Goal: Task Accomplishment & Management: Manage account settings

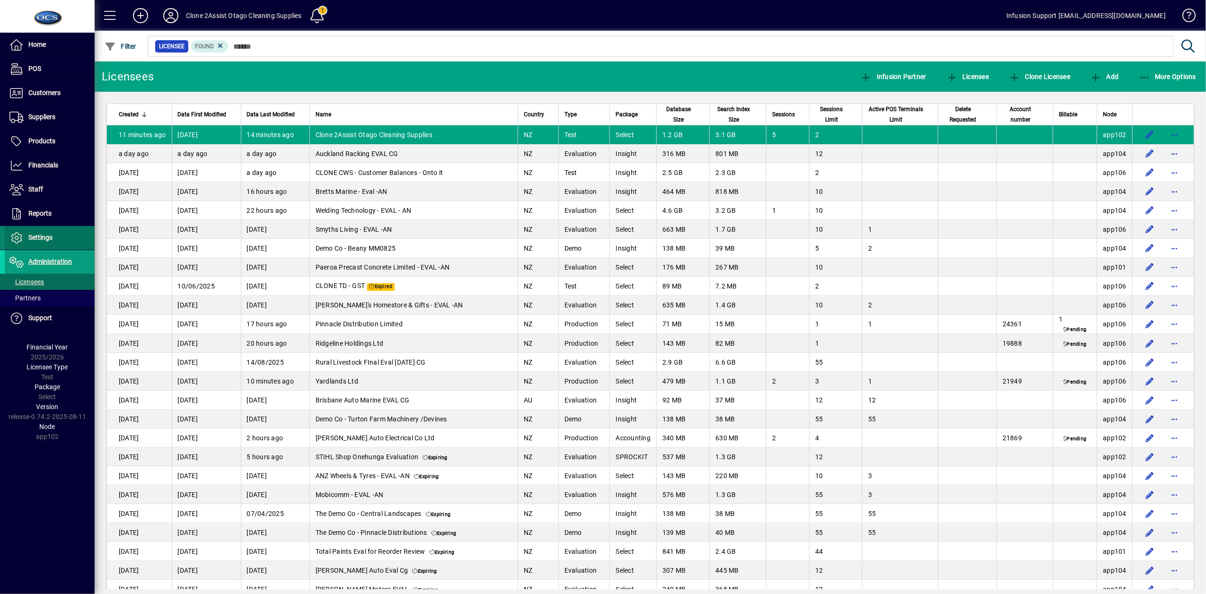
click at [33, 244] on span "Settings" at bounding box center [29, 237] width 48 height 11
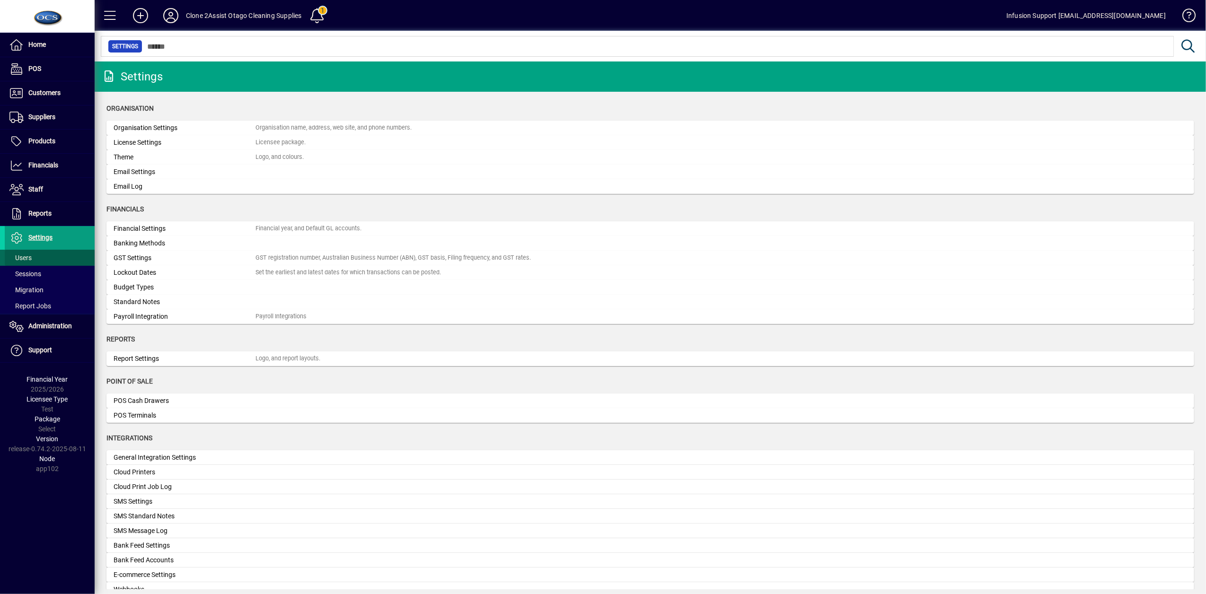
click at [19, 260] on span "Users" at bounding box center [20, 258] width 22 height 8
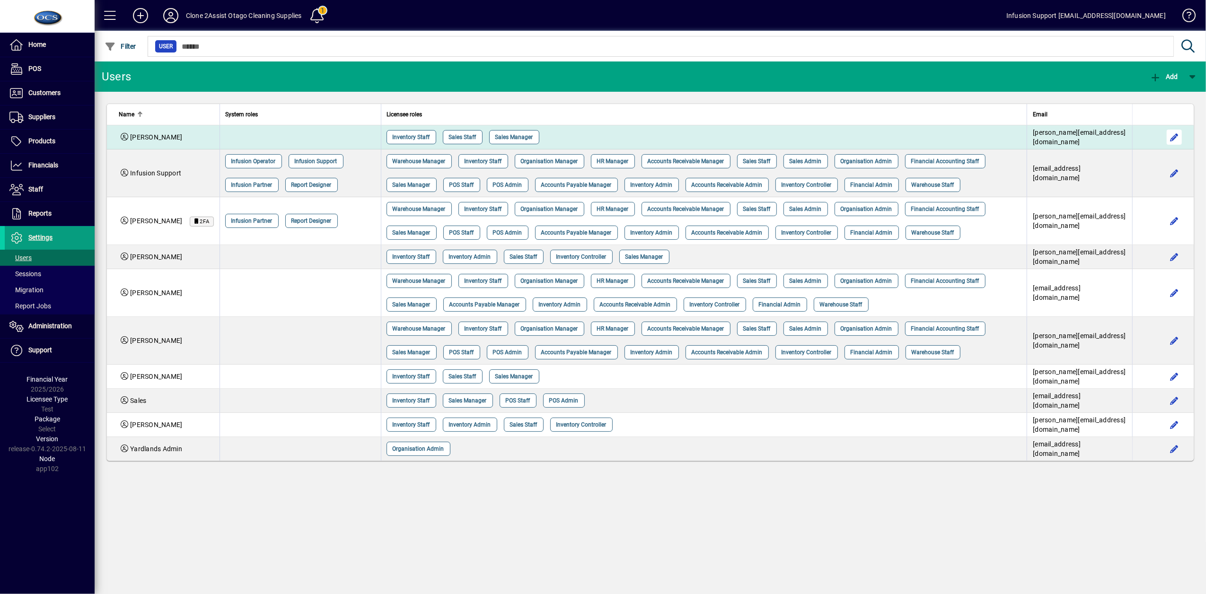
click at [1175, 135] on span "button" at bounding box center [1174, 137] width 23 height 23
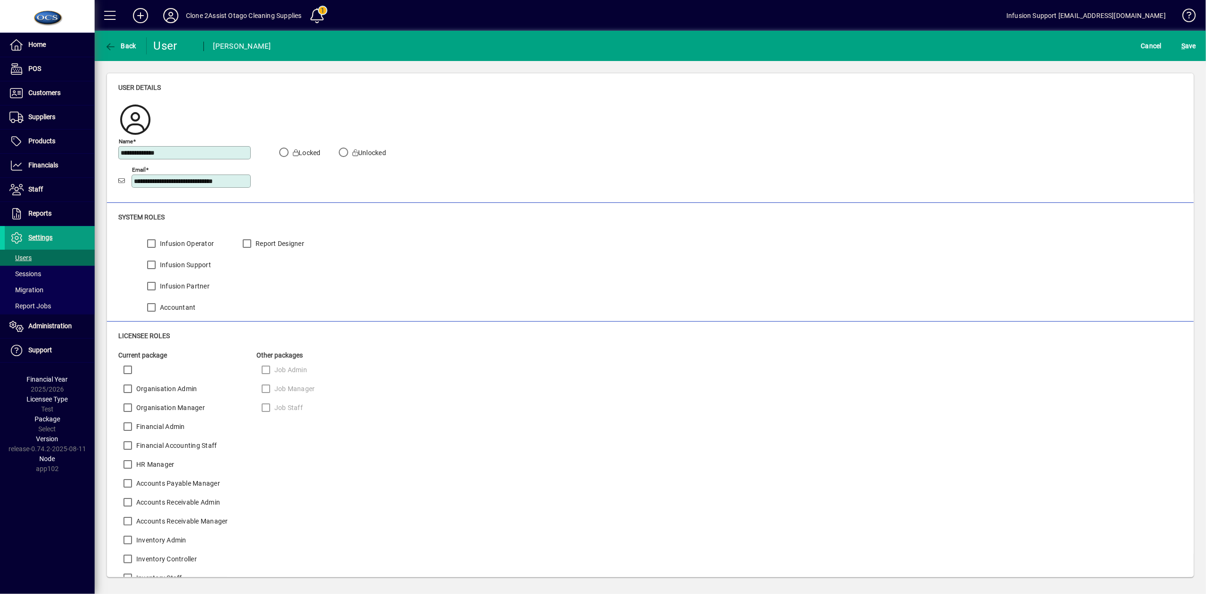
click at [302, 148] on label "Locked" at bounding box center [306, 152] width 30 height 9
click at [108, 44] on icon "button" at bounding box center [111, 46] width 12 height 9
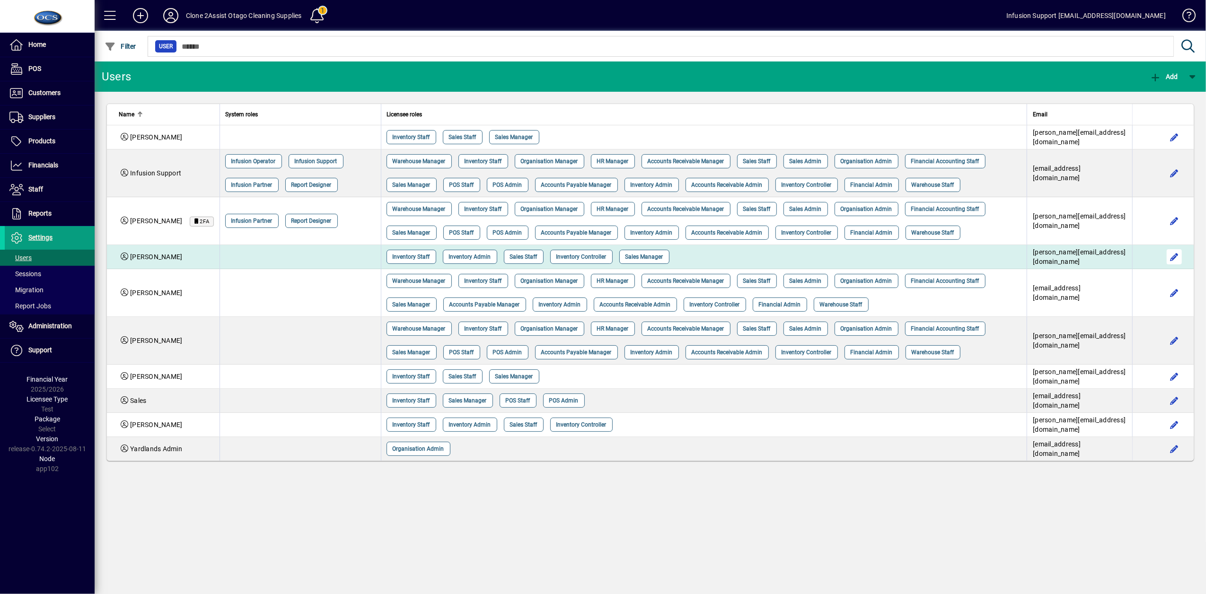
click at [1172, 255] on span "button" at bounding box center [1174, 256] width 23 height 23
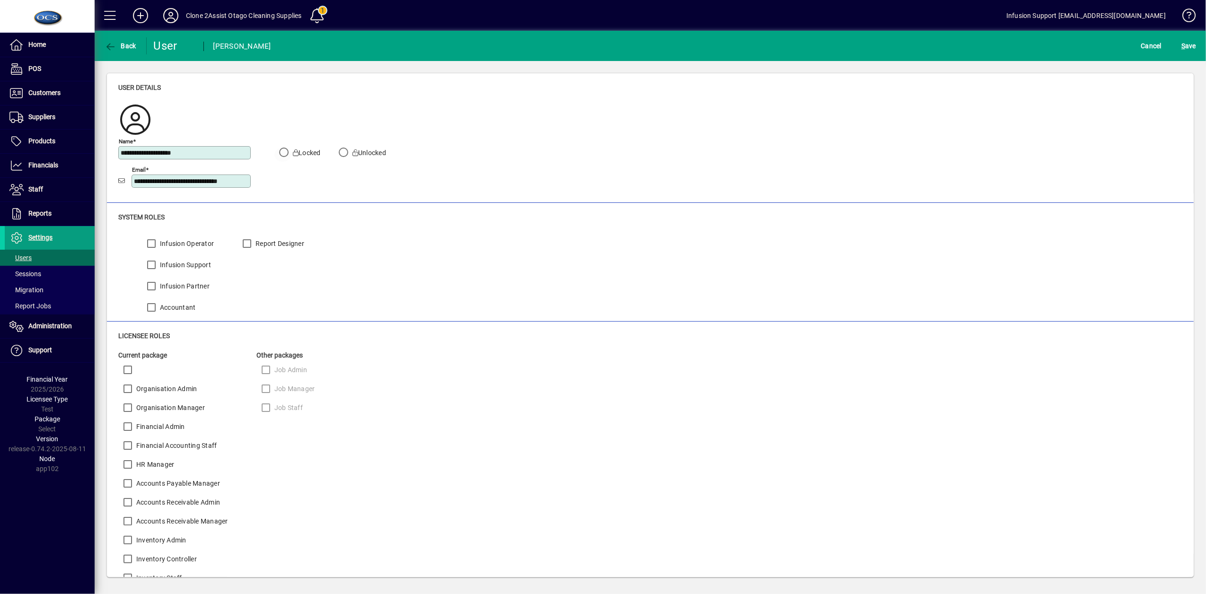
click at [299, 153] on label "Locked" at bounding box center [306, 152] width 30 height 9
click at [1192, 47] on span "S ave" at bounding box center [1188, 45] width 15 height 15
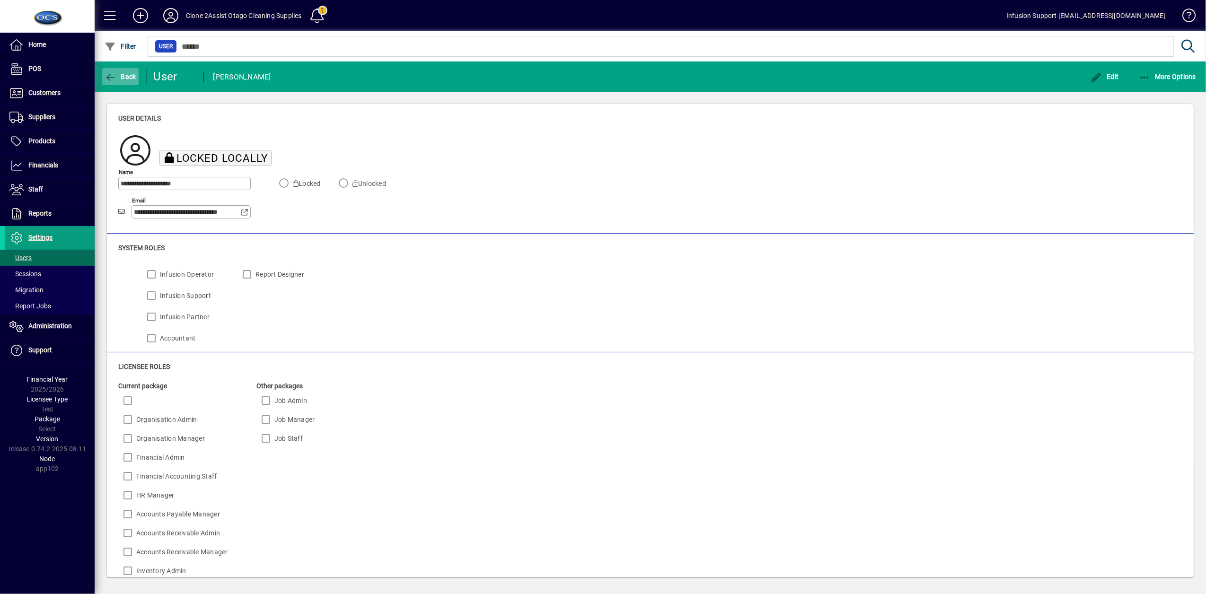
click at [116, 76] on icon "button" at bounding box center [111, 77] width 12 height 9
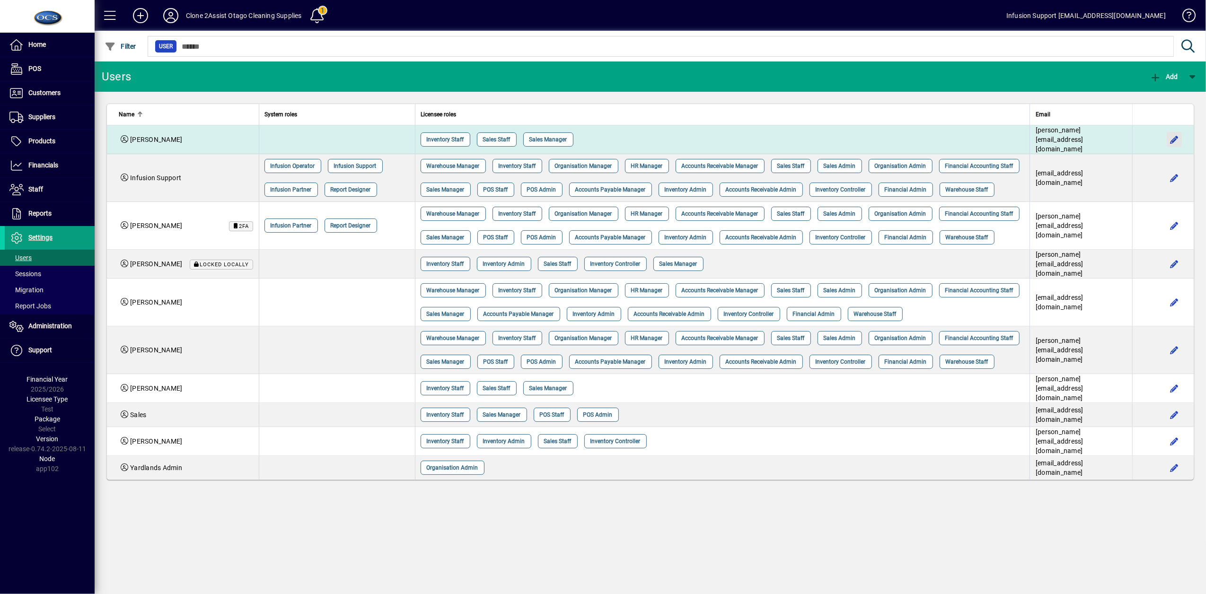
click at [1179, 136] on span "button" at bounding box center [1174, 139] width 23 height 23
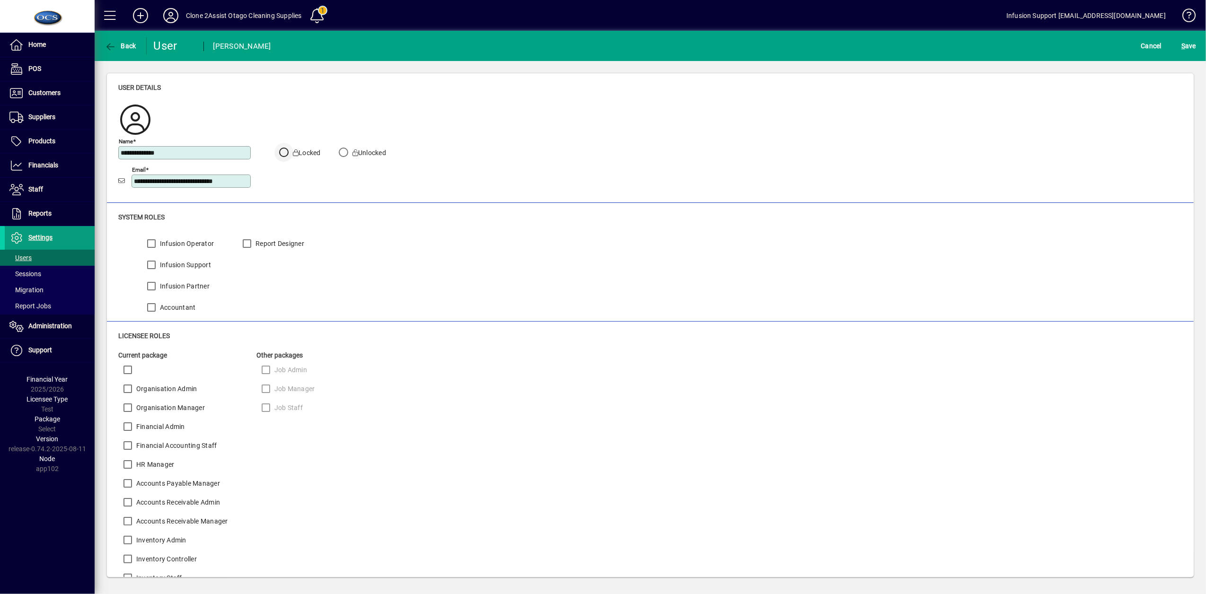
click at [293, 152] on div at bounding box center [283, 154] width 23 height 23
click at [1184, 44] on span "S" at bounding box center [1183, 46] width 4 height 8
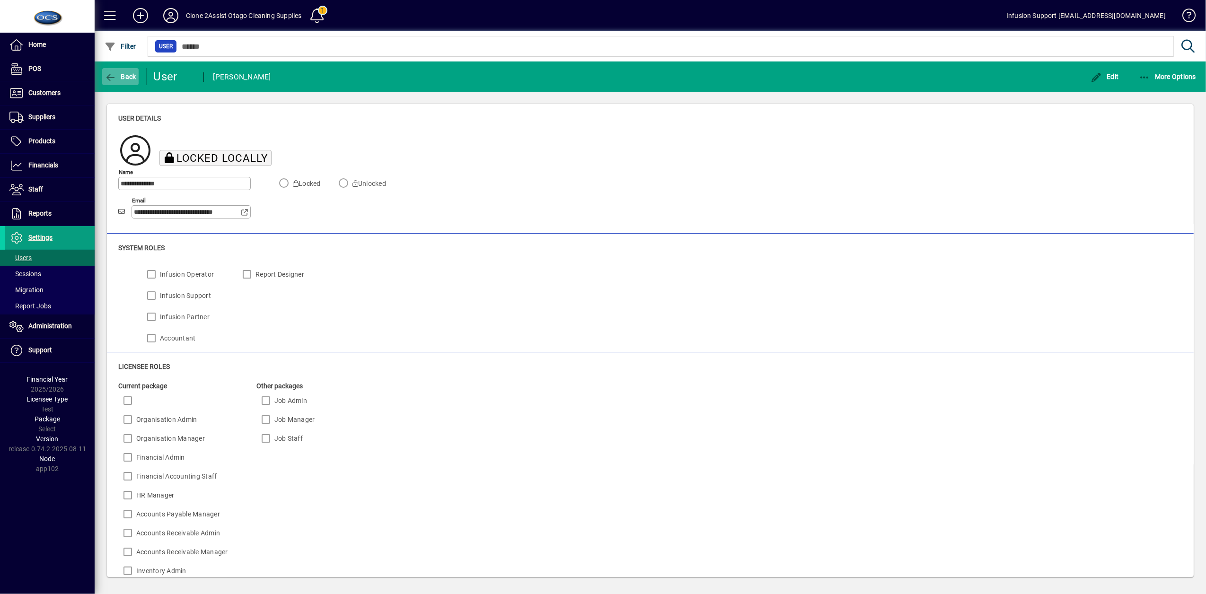
click at [110, 75] on icon "button" at bounding box center [111, 77] width 12 height 9
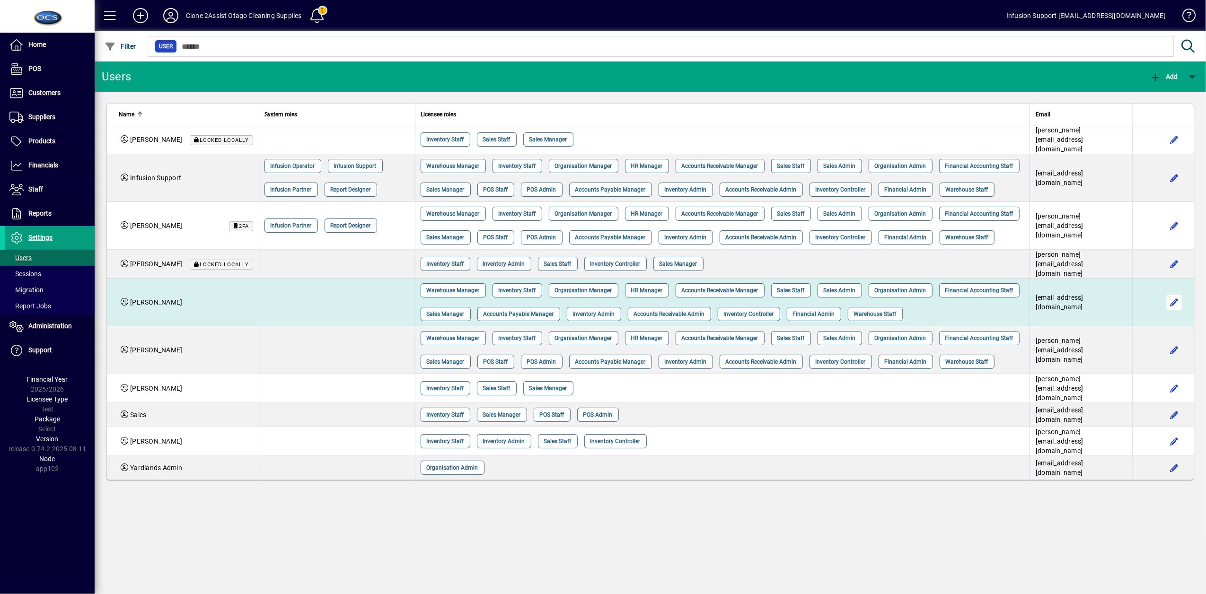
click at [1166, 314] on span "button" at bounding box center [1174, 302] width 23 height 23
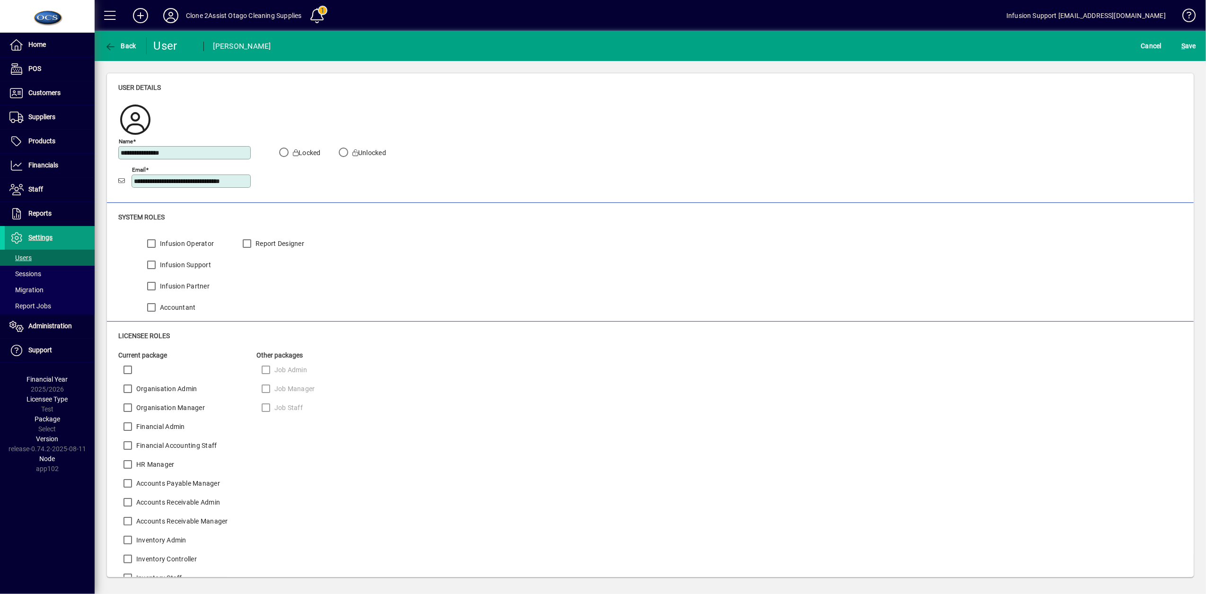
click at [301, 150] on label "Locked" at bounding box center [306, 152] width 30 height 9
click at [1183, 44] on span "S" at bounding box center [1183, 46] width 4 height 8
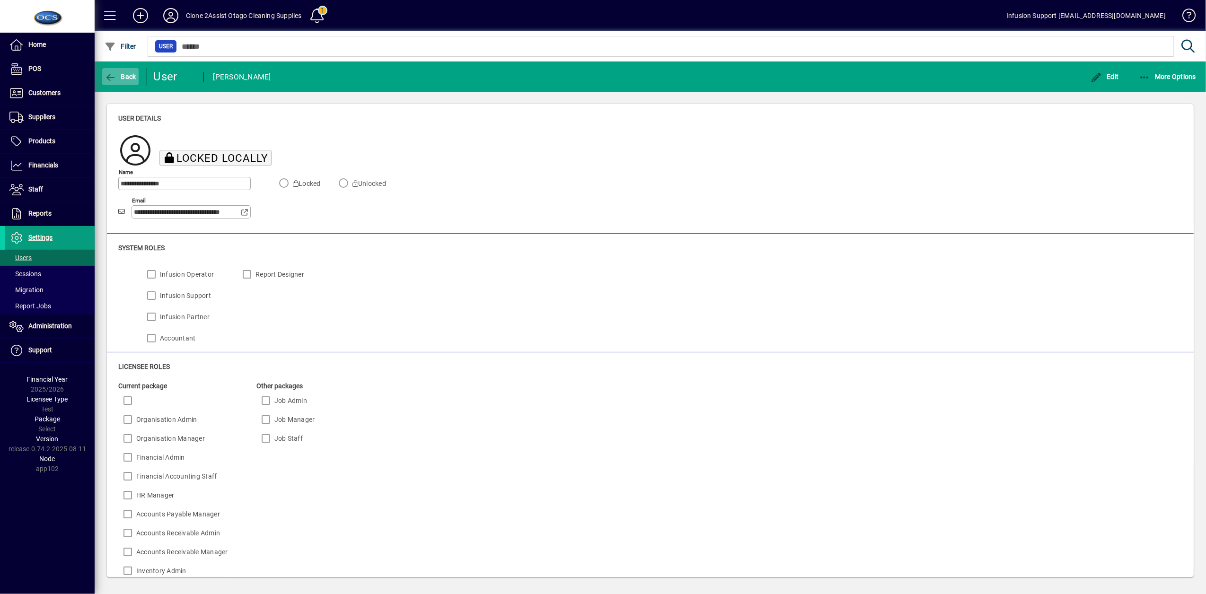
click at [117, 76] on span "Back" at bounding box center [121, 77] width 32 height 8
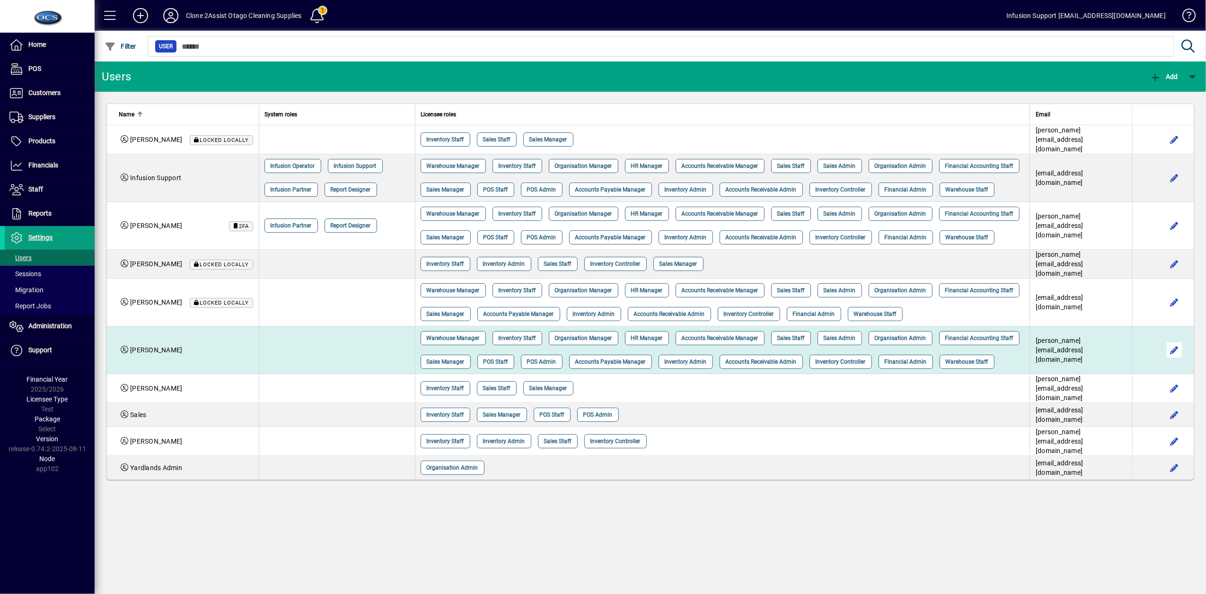
click at [1164, 361] on span "button" at bounding box center [1174, 350] width 23 height 23
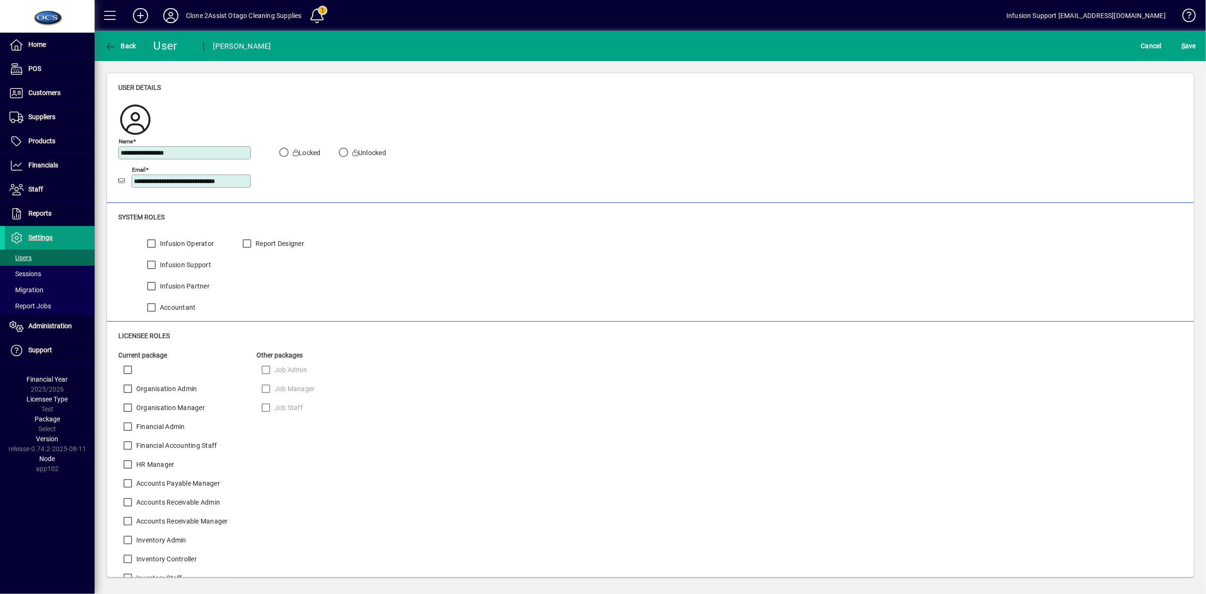
click at [302, 149] on label "Locked" at bounding box center [306, 152] width 30 height 9
click at [1184, 44] on span "S" at bounding box center [1183, 46] width 4 height 8
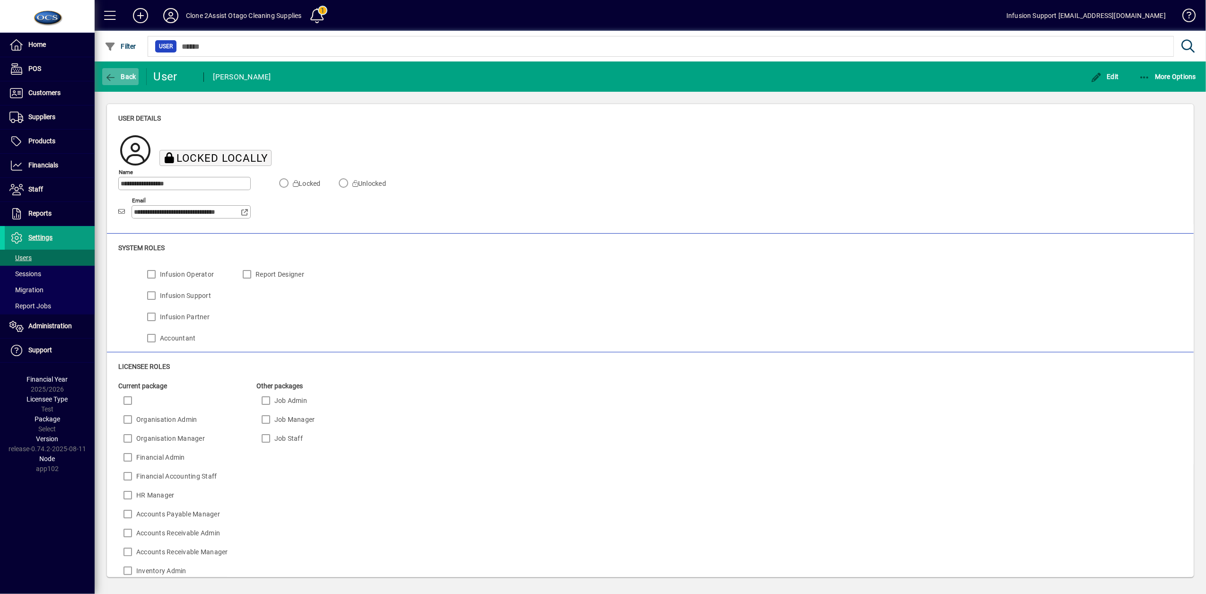
click at [126, 76] on span "Back" at bounding box center [121, 77] width 32 height 8
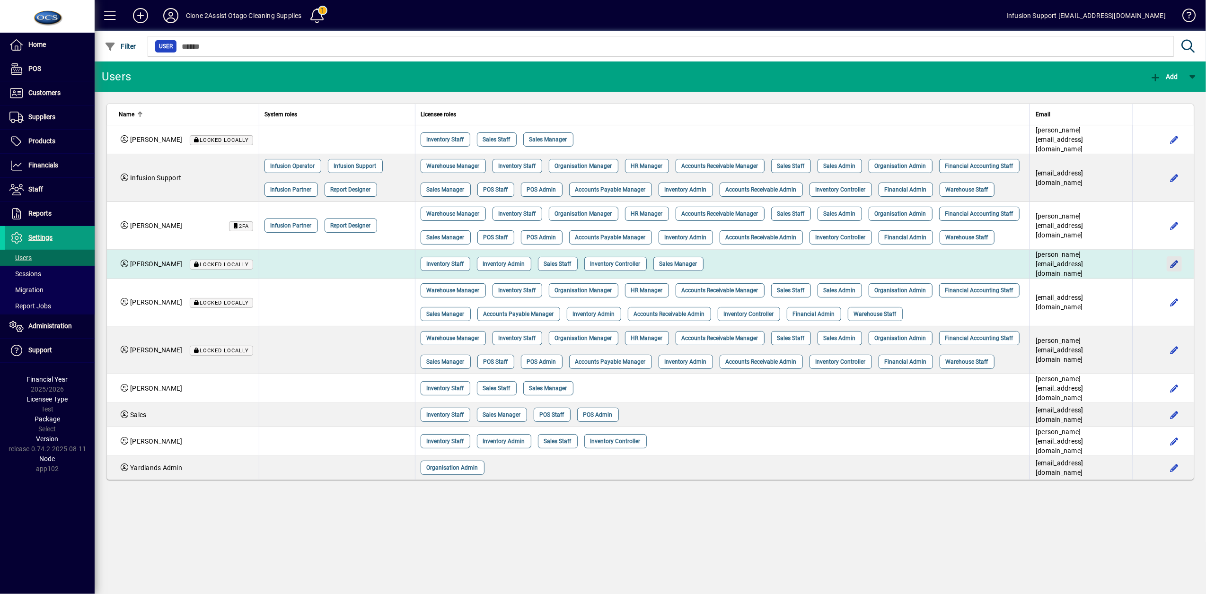
click at [1176, 275] on span "button" at bounding box center [1174, 264] width 23 height 23
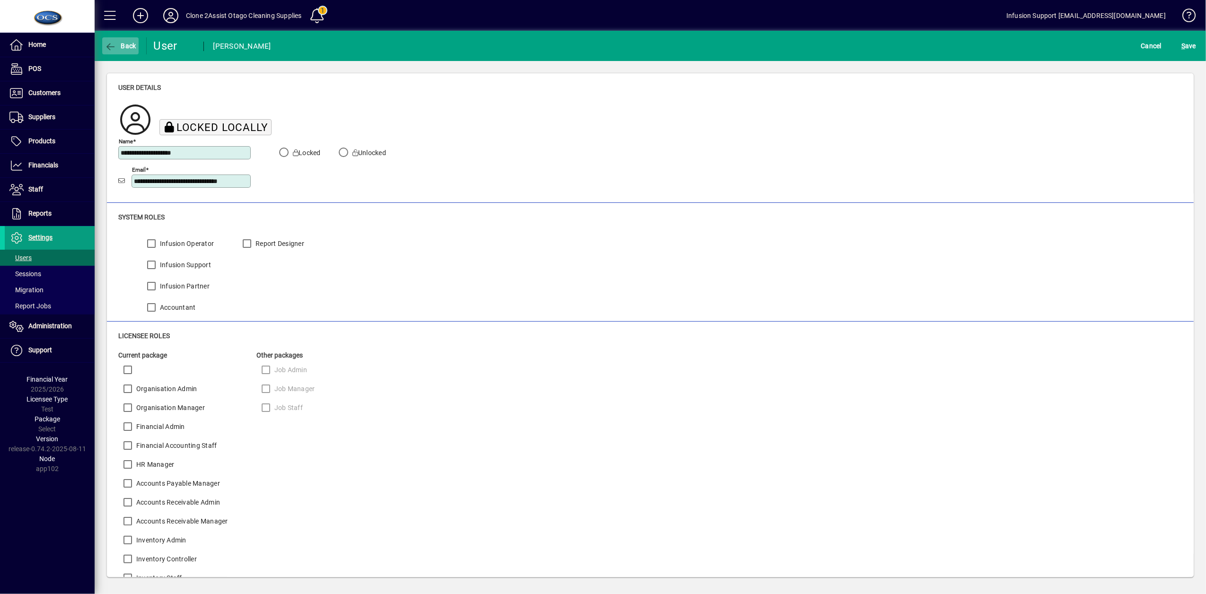
click at [113, 50] on icon "button" at bounding box center [111, 46] width 12 height 9
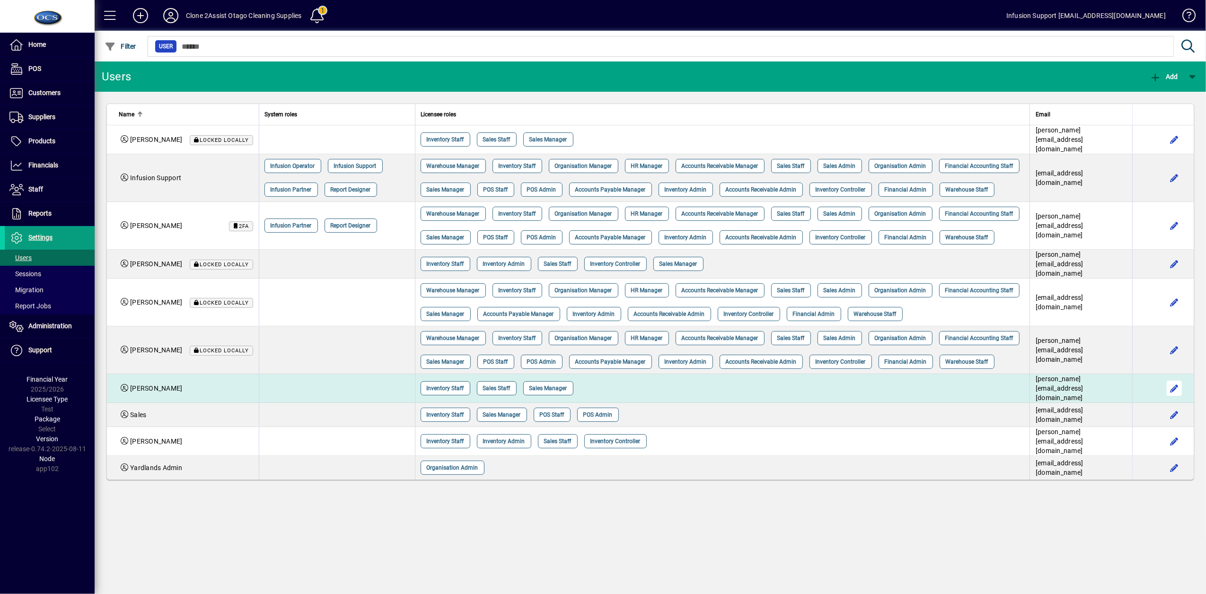
click at [1178, 400] on span "button" at bounding box center [1174, 388] width 23 height 23
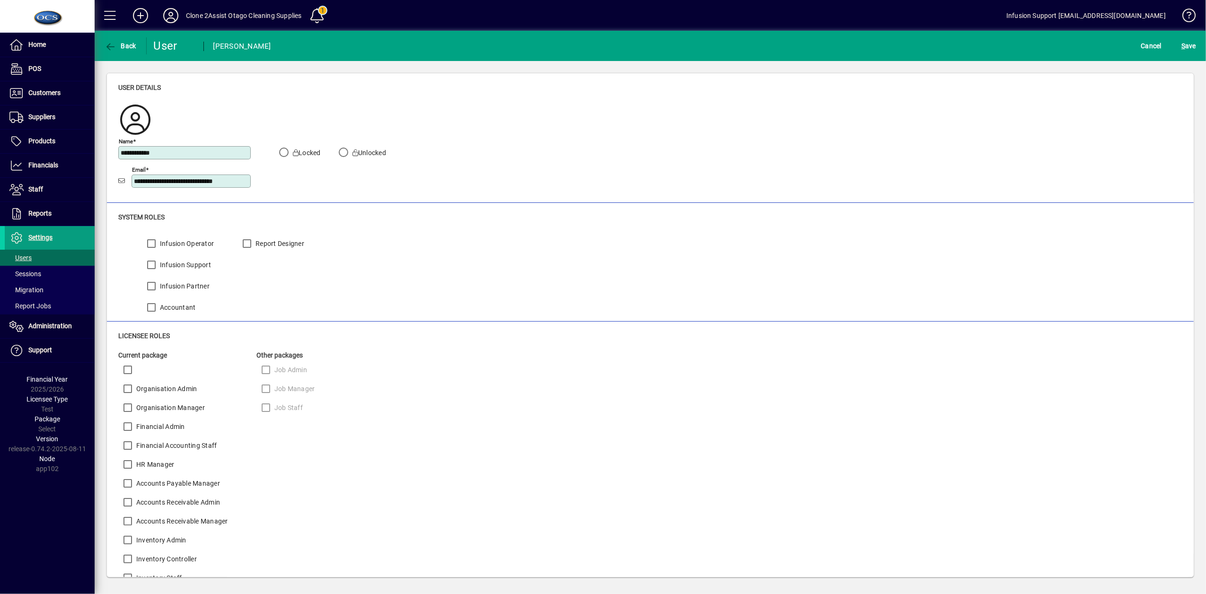
click at [313, 148] on label "Locked" at bounding box center [306, 152] width 30 height 9
click at [1187, 49] on span "S ave" at bounding box center [1188, 45] width 15 height 15
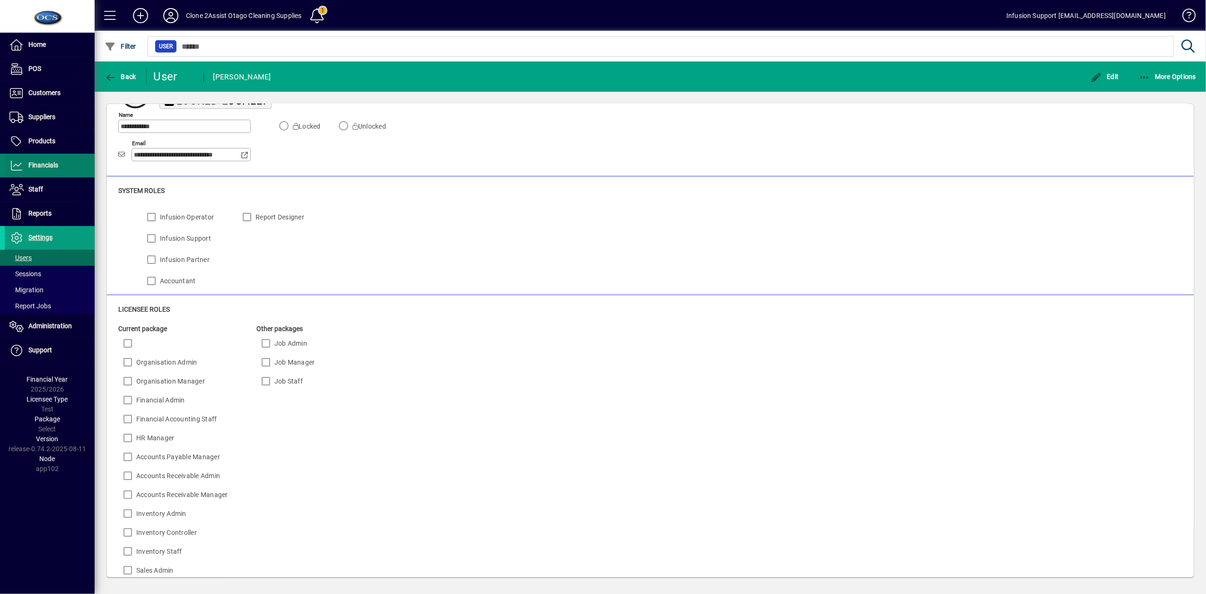
scroll to position [84, 0]
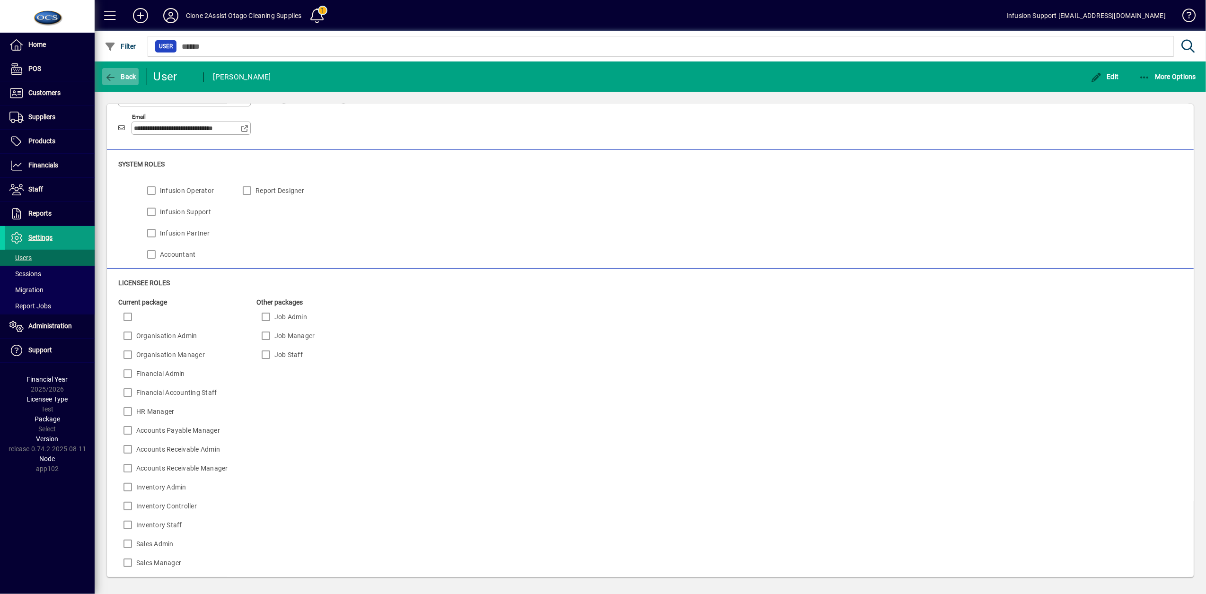
click at [106, 74] on icon "button" at bounding box center [111, 77] width 12 height 9
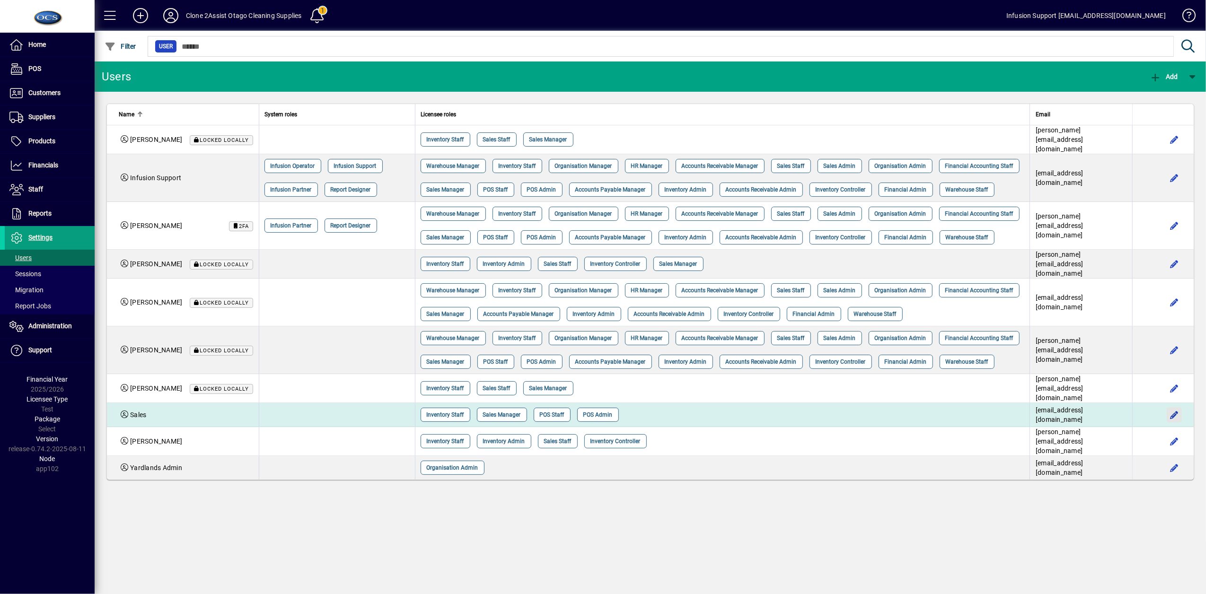
click at [1176, 426] on span "button" at bounding box center [1174, 414] width 23 height 23
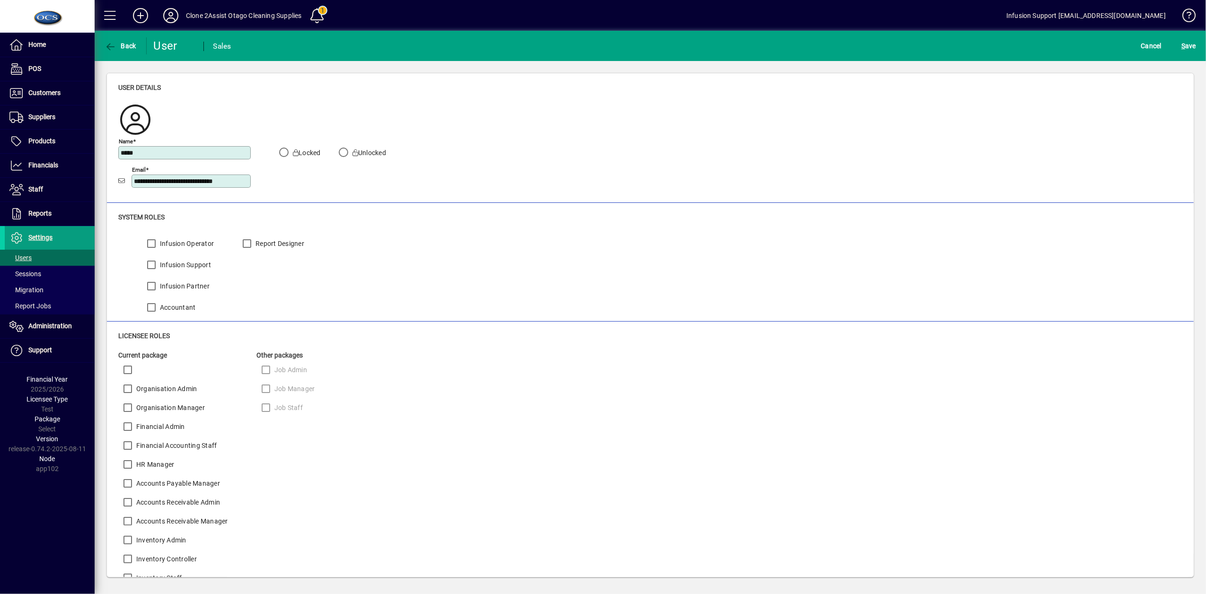
click at [299, 154] on label "Locked" at bounding box center [306, 152] width 30 height 9
click at [1185, 42] on span "S ave" at bounding box center [1188, 45] width 15 height 15
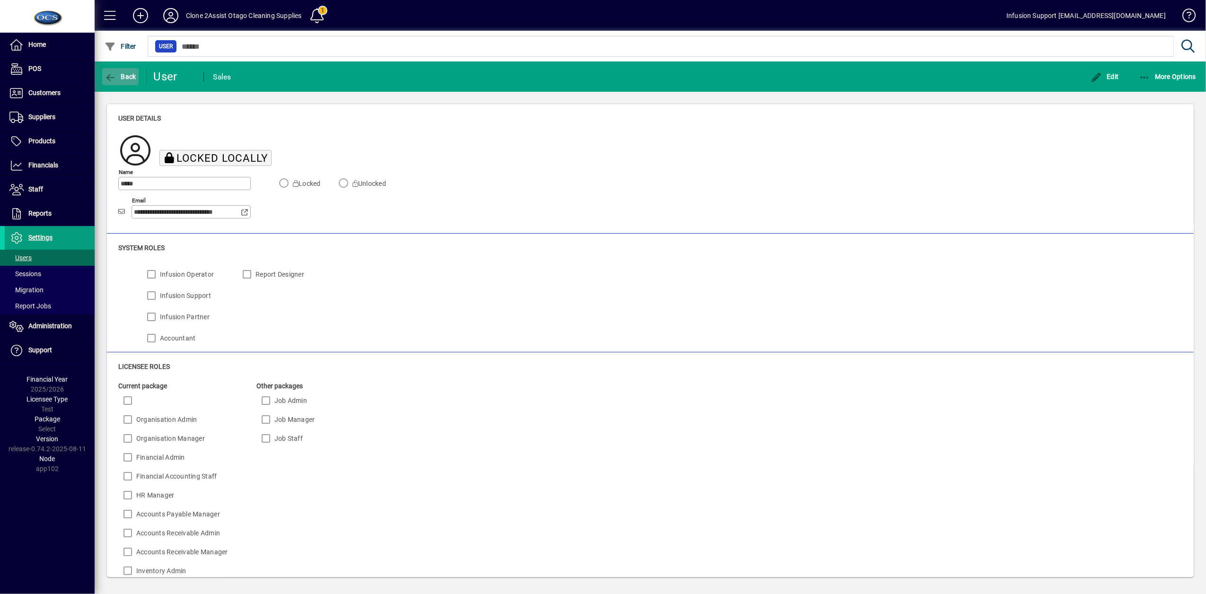
click at [120, 73] on span "Back" at bounding box center [121, 77] width 32 height 8
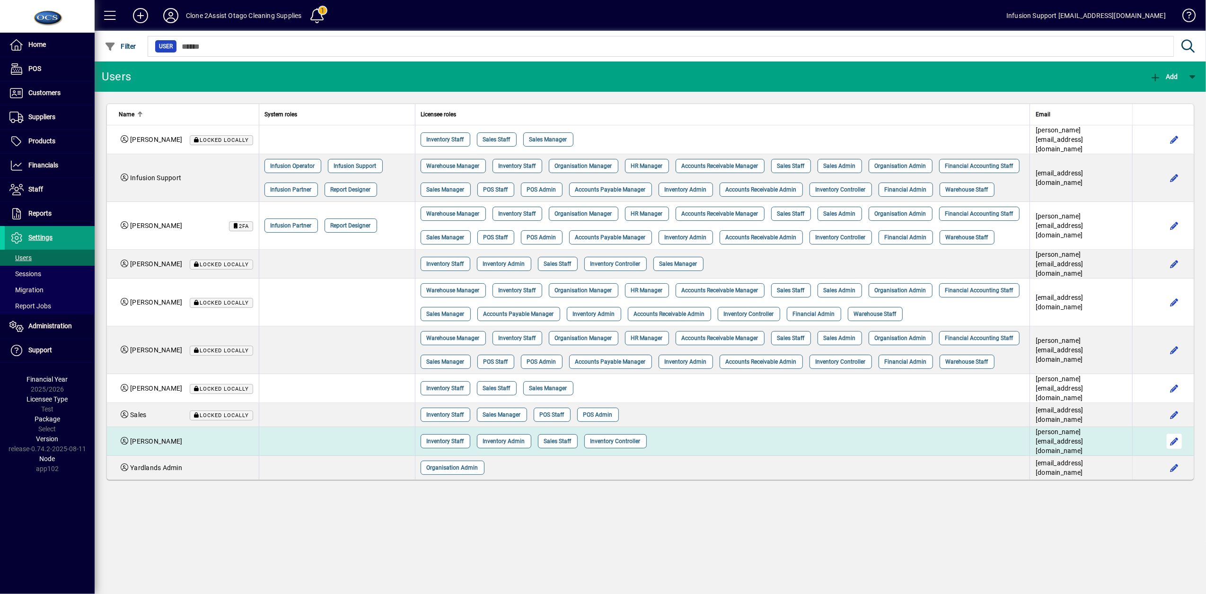
click at [1173, 453] on span "button" at bounding box center [1174, 441] width 23 height 23
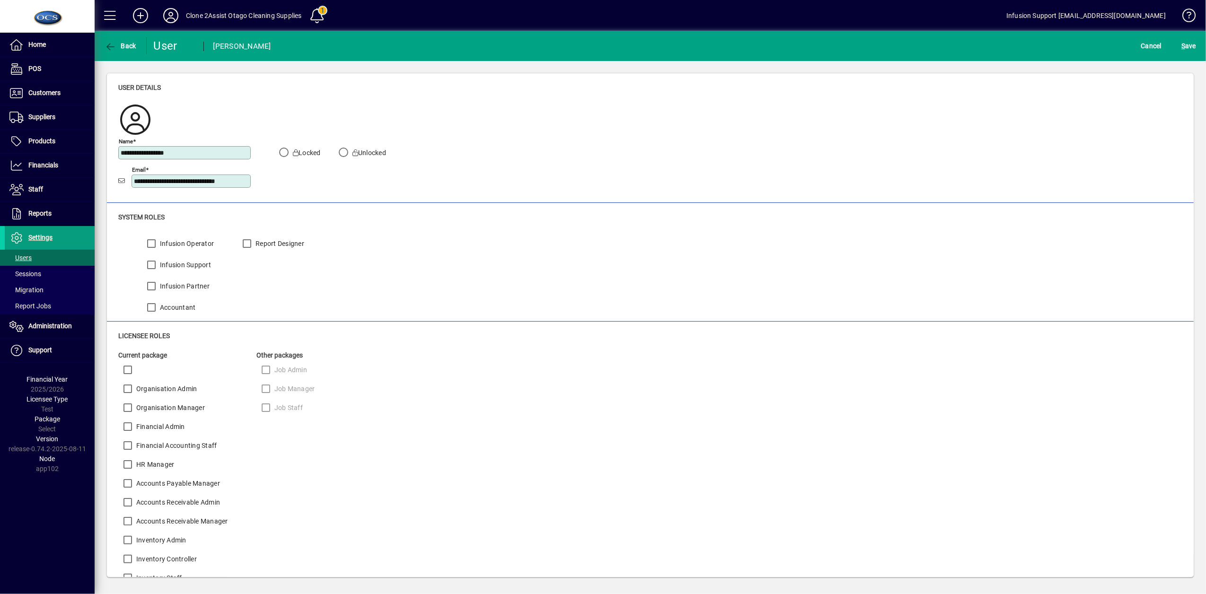
click at [296, 146] on app-field "Locked Unlocked" at bounding box center [332, 153] width 134 height 18
click at [321, 150] on label "Locked" at bounding box center [306, 152] width 30 height 9
click at [1187, 47] on span "S ave" at bounding box center [1188, 45] width 15 height 15
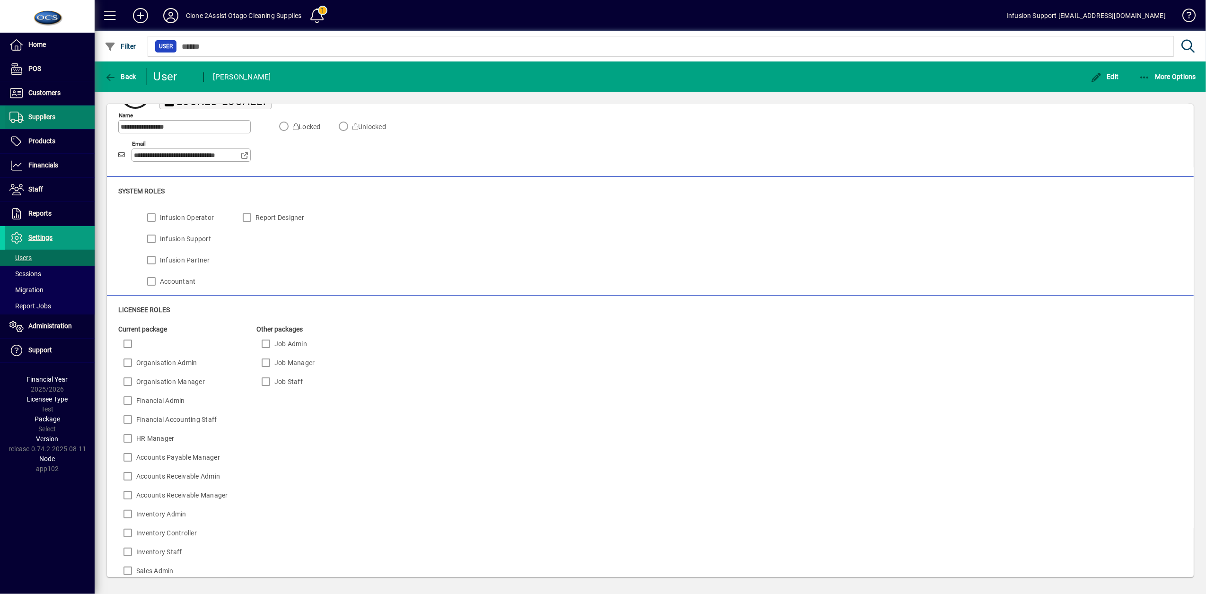
scroll to position [84, 0]
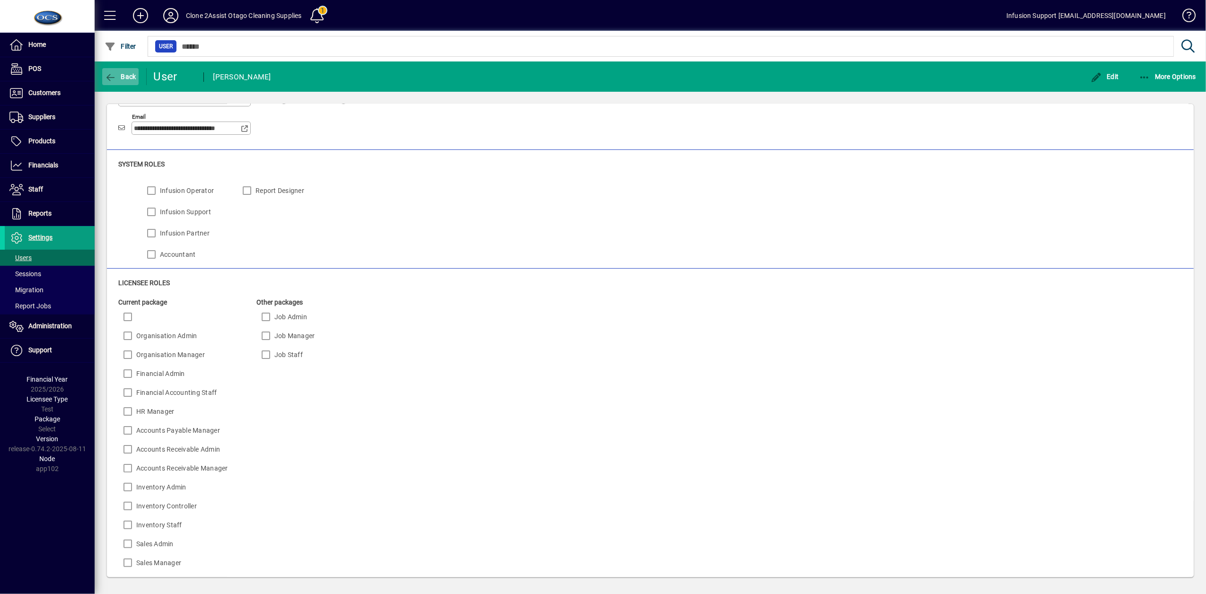
click at [118, 76] on span "Back" at bounding box center [121, 77] width 32 height 8
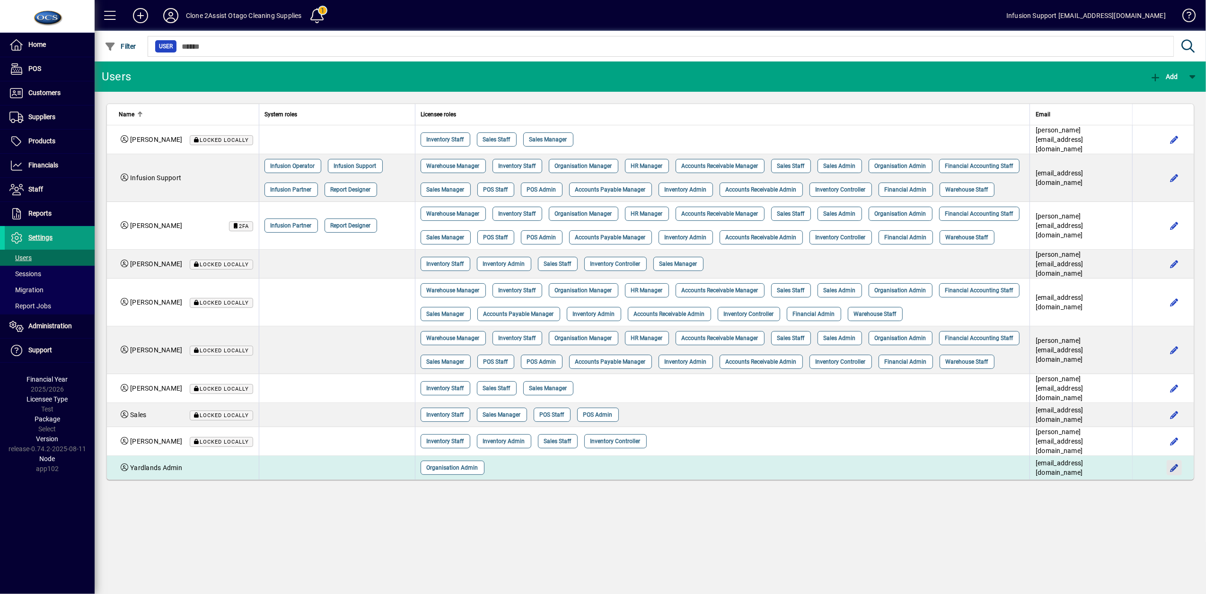
click at [1177, 479] on span "button" at bounding box center [1174, 467] width 23 height 23
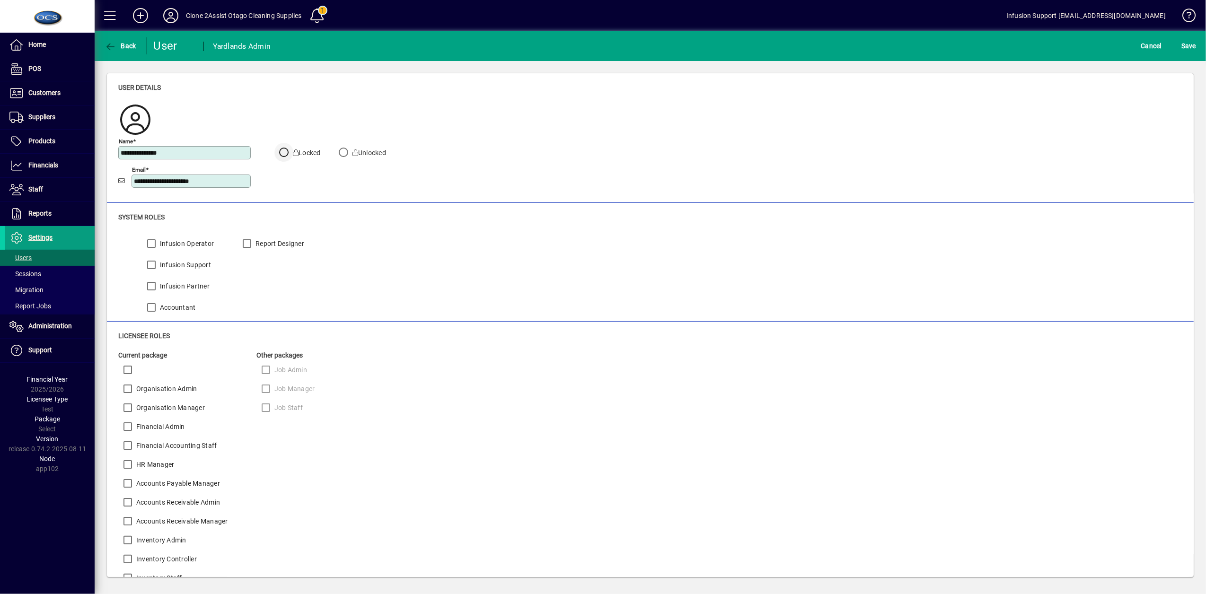
click at [293, 150] on div at bounding box center [283, 154] width 23 height 23
click at [1190, 46] on span "S ave" at bounding box center [1188, 45] width 15 height 15
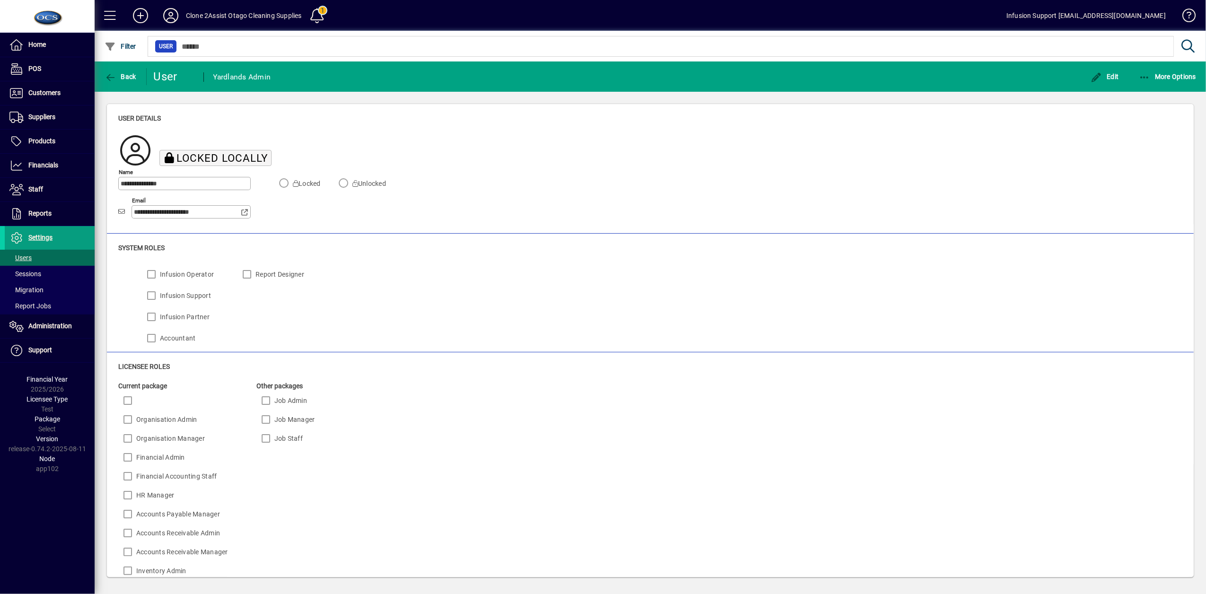
click at [360, 521] on div "Current package Organisation Admin Organisation Manager Financial Admin Financi…" at bounding box center [470, 594] width 704 height 426
click at [31, 241] on span "Settings" at bounding box center [40, 238] width 24 height 8
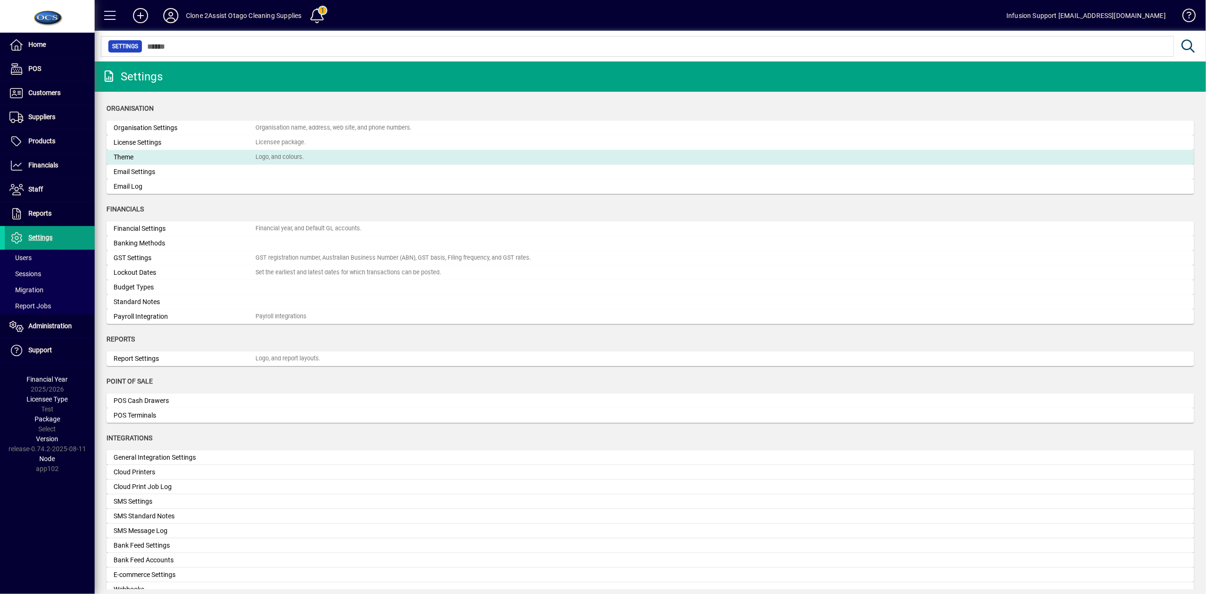
click at [133, 159] on div "Theme" at bounding box center [185, 157] width 142 height 10
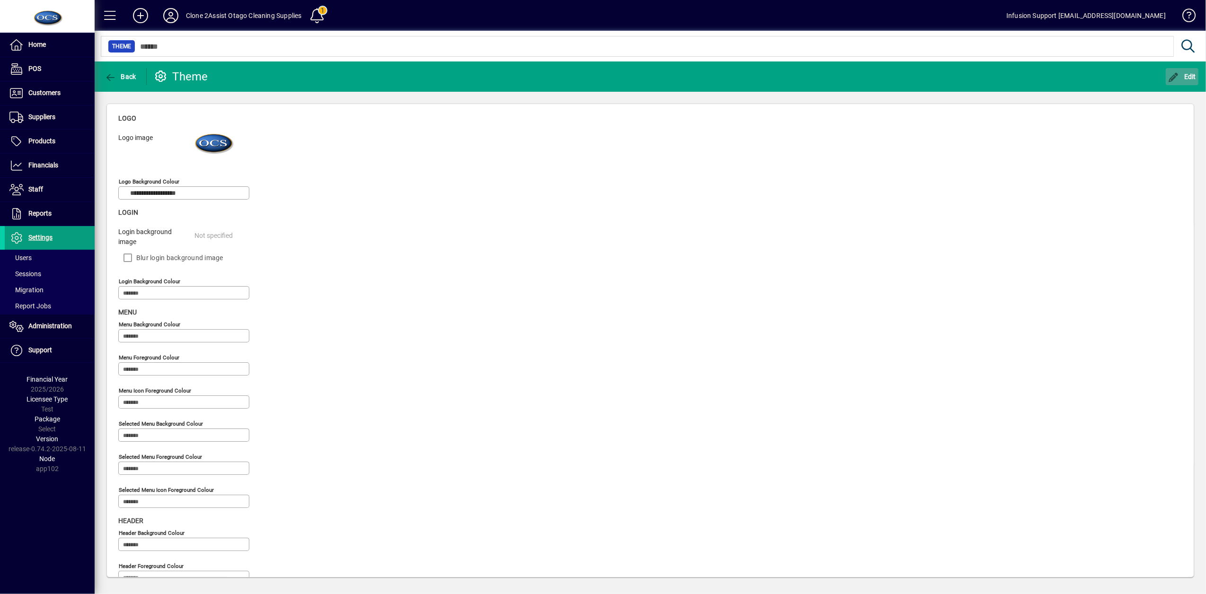
click at [1174, 78] on icon "button" at bounding box center [1174, 77] width 12 height 9
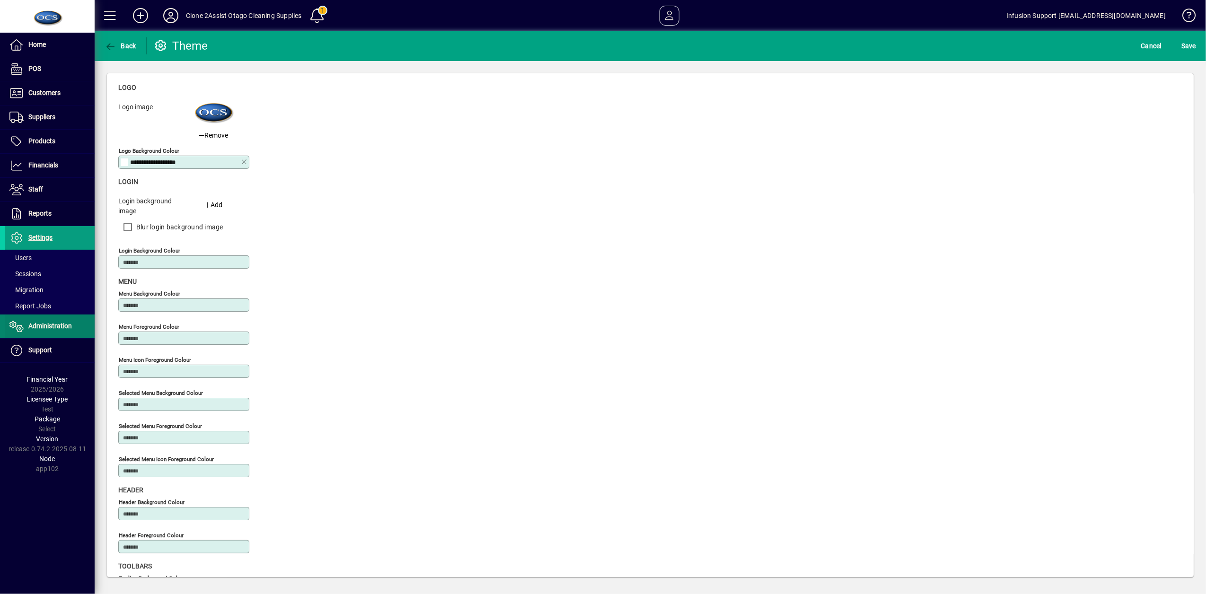
click at [23, 326] on icon at bounding box center [16, 326] width 14 height 11
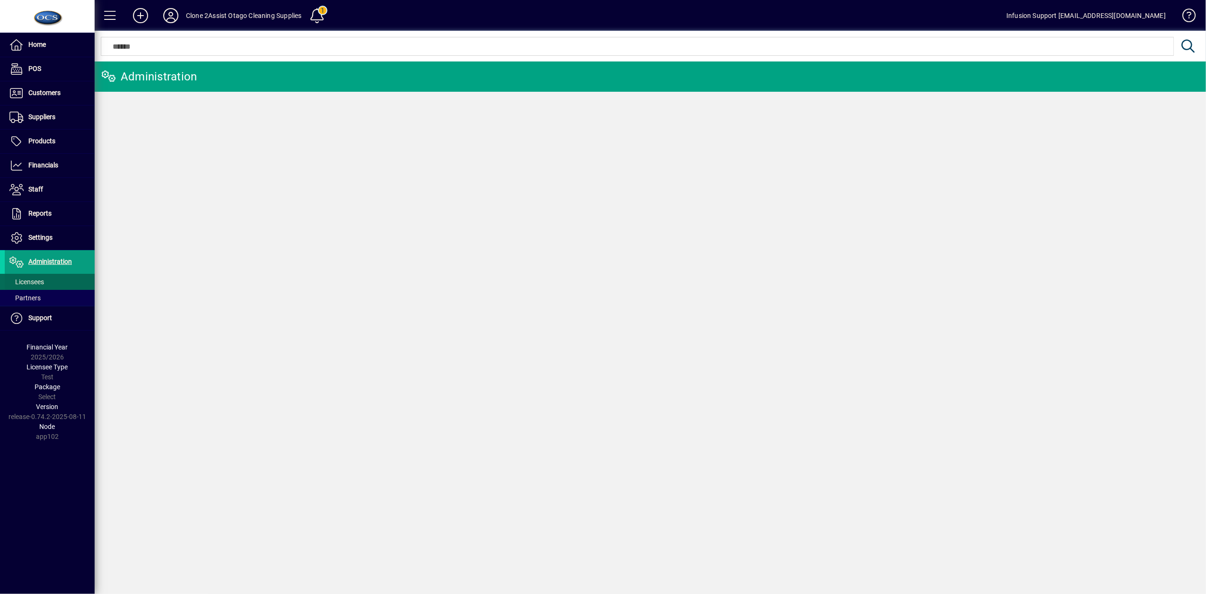
click at [35, 284] on span "Licensees" at bounding box center [26, 282] width 35 height 8
